Goal: Information Seeking & Learning: Learn about a topic

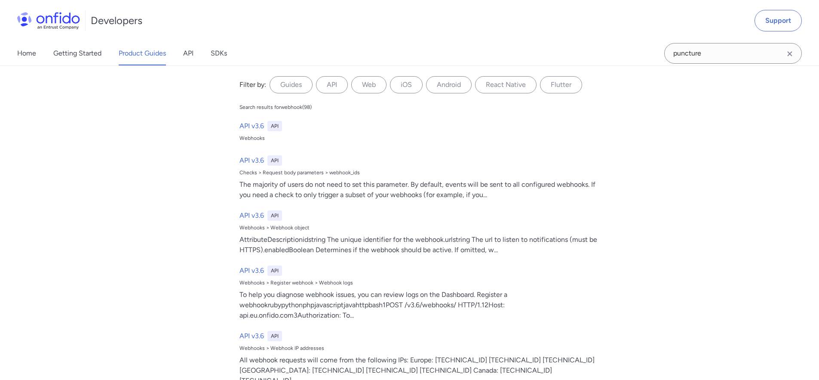
type input "puncture"
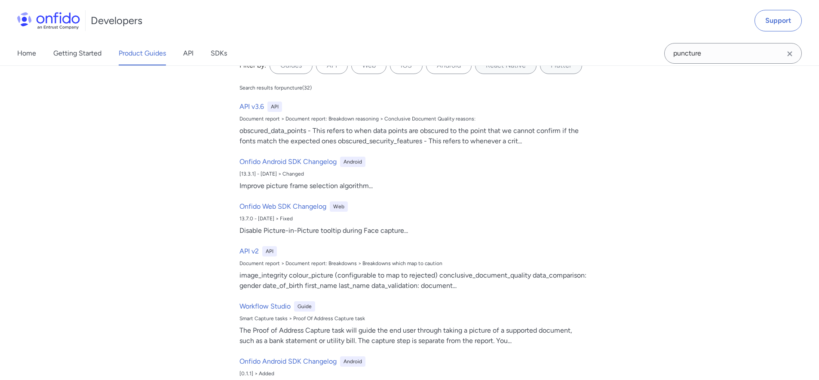
scroll to position [26, 0]
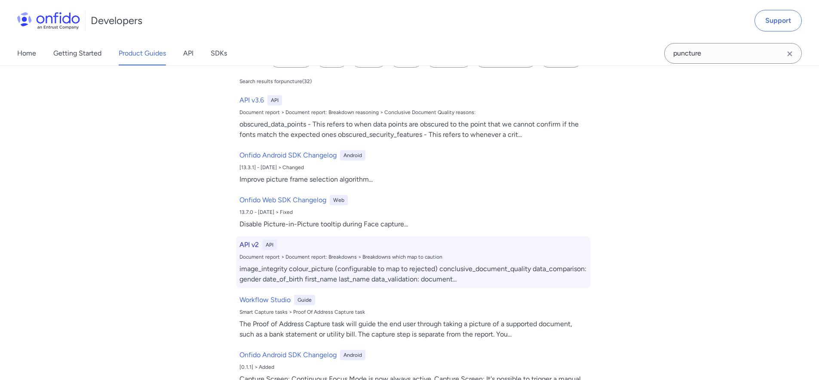
click at [361, 257] on div "Document report > Document report: Breakdowns > Breakdowns which map to caution" at bounding box center [414, 256] width 348 height 7
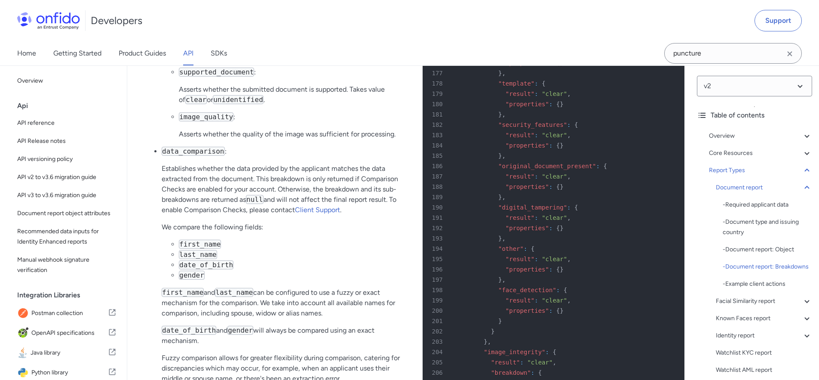
scroll to position [18014, 0]
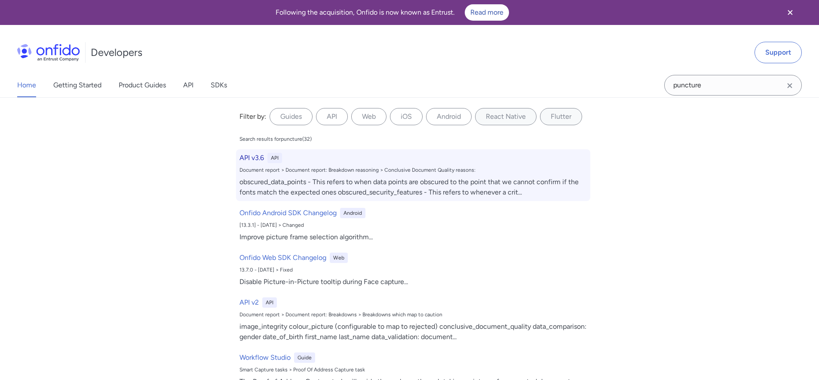
click at [255, 178] on div "obscured_data_points - This refers to when data points are obscured to the poin…" at bounding box center [414, 187] width 348 height 21
select select "http"
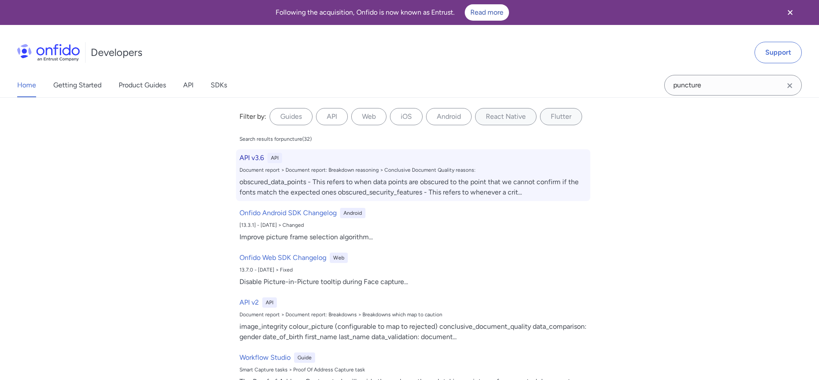
select select "http"
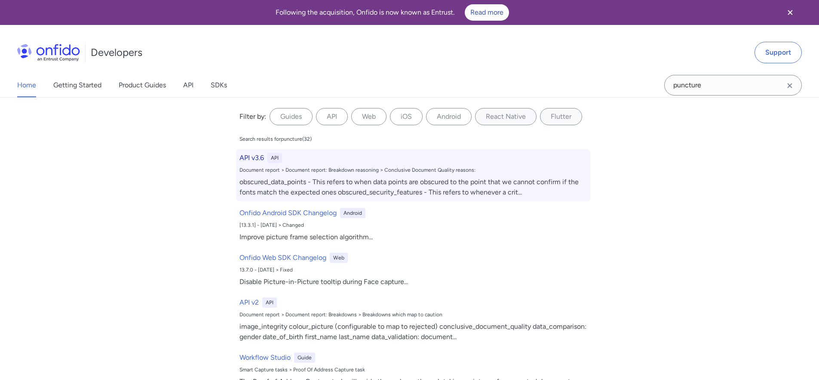
select select "http"
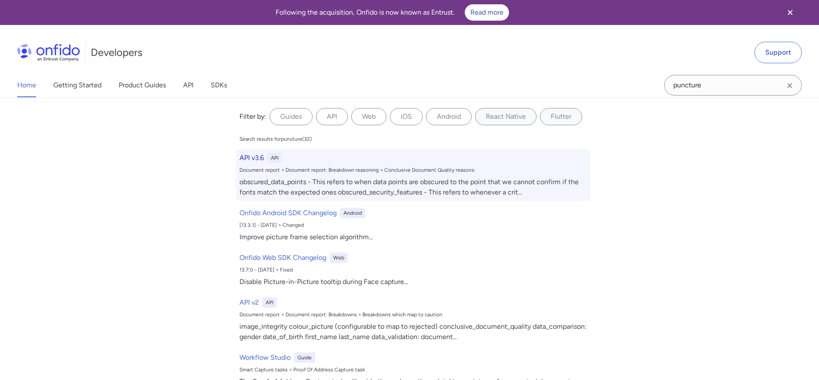
select select "http"
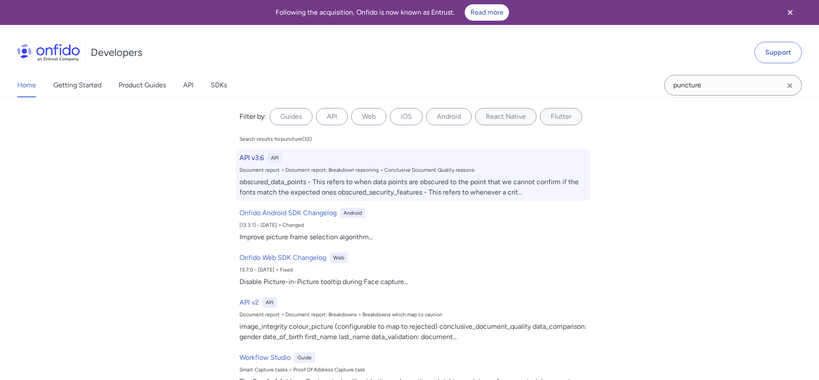
select select "http"
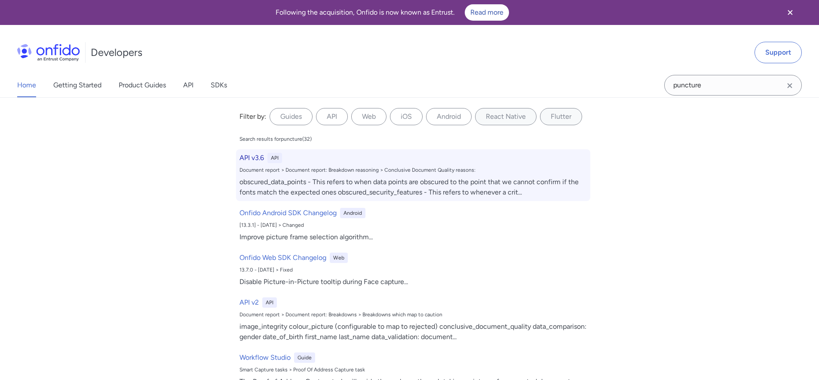
select select "http"
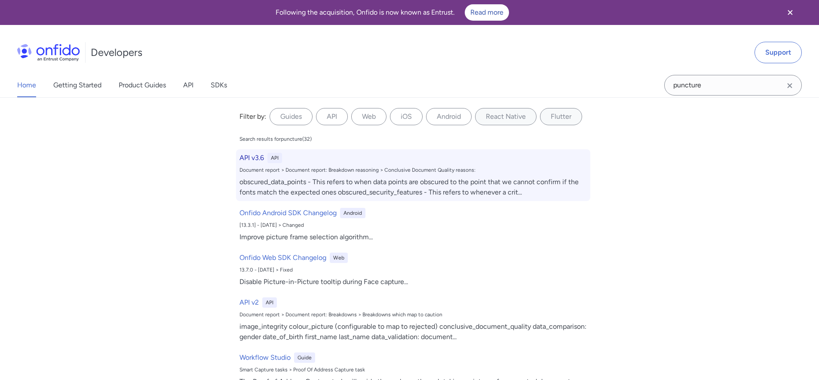
select select "http"
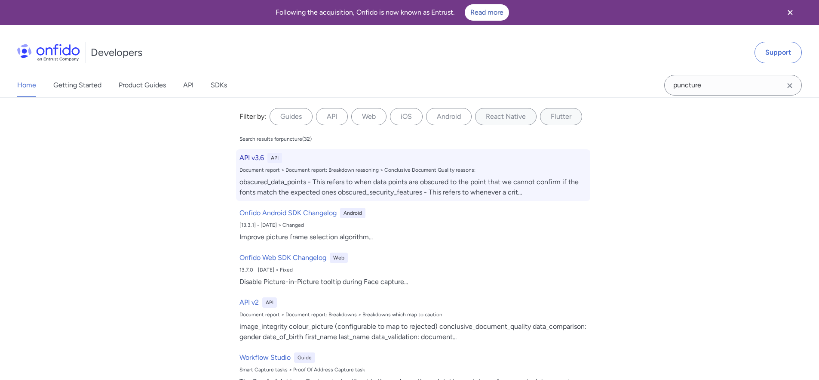
select select "http"
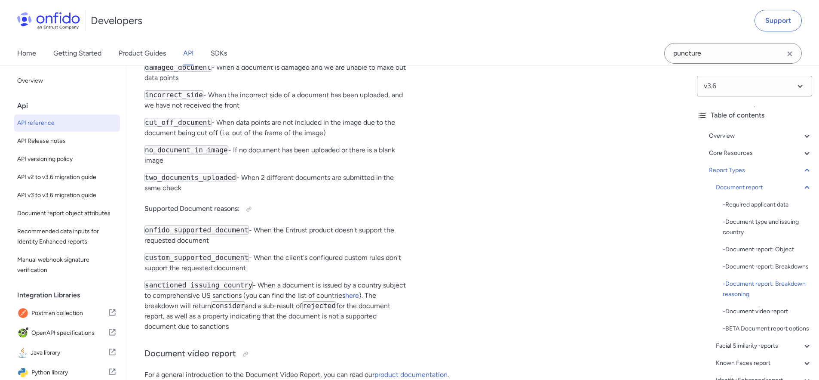
scroll to position [36543, 0]
